Goal: Navigation & Orientation: Find specific page/section

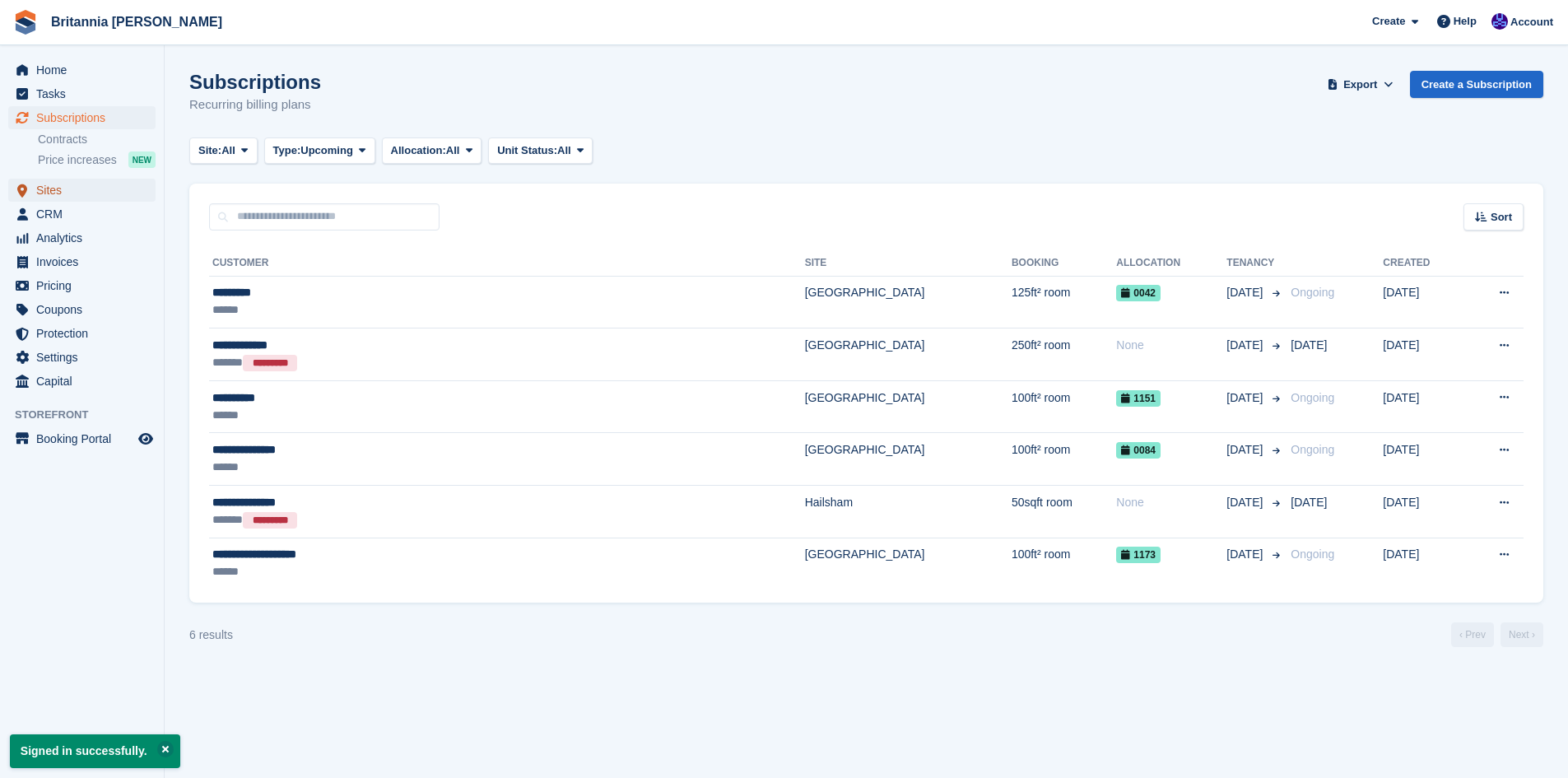
click at [61, 192] on span "Sites" at bounding box center [86, 189] width 99 height 23
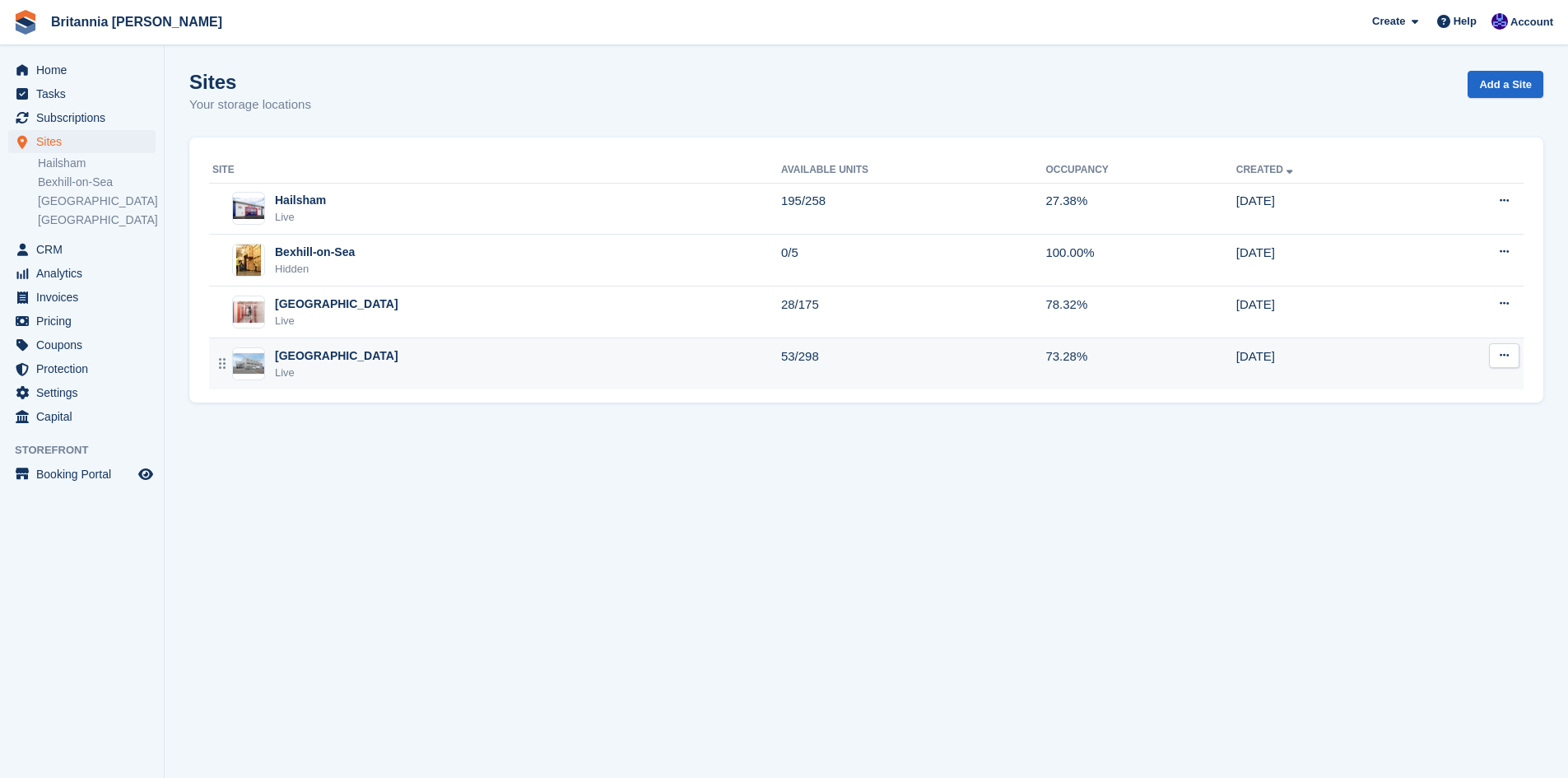
click at [318, 361] on div "[GEOGRAPHIC_DATA]" at bounding box center [336, 355] width 124 height 17
